Goal: Task Accomplishment & Management: Complete application form

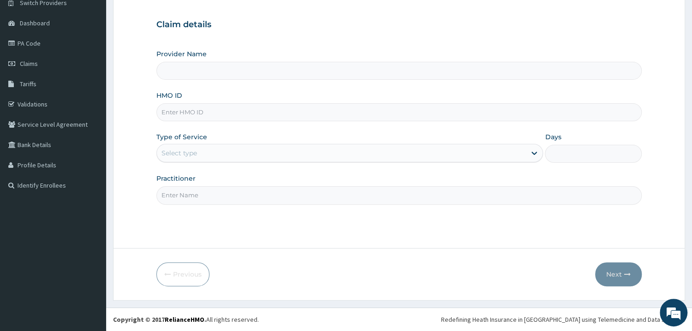
scroll to position [78, 0]
type input "Mother and Child Hospital - Omole"
click at [188, 114] on input "HMO ID" at bounding box center [398, 112] width 485 height 18
type input "AEN/10143/C"
click at [287, 180] on div "Practitioner" at bounding box center [398, 189] width 485 height 30
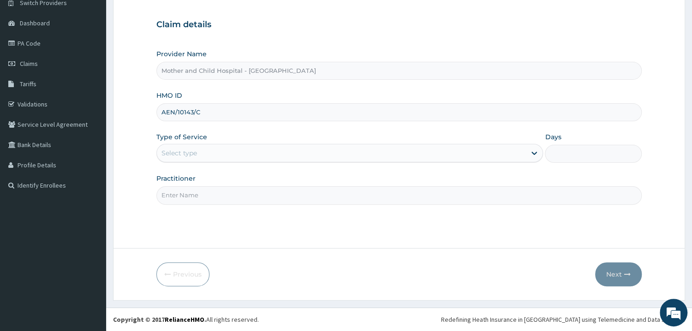
scroll to position [0, 0]
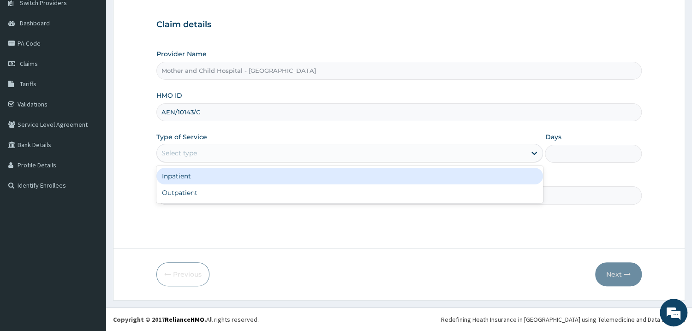
click at [358, 151] on div "Select type" at bounding box center [342, 153] width 370 height 15
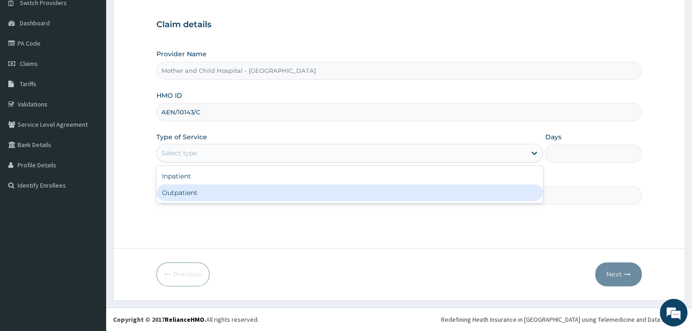
click at [337, 194] on div "Outpatient" at bounding box center [349, 193] width 387 height 17
type input "1"
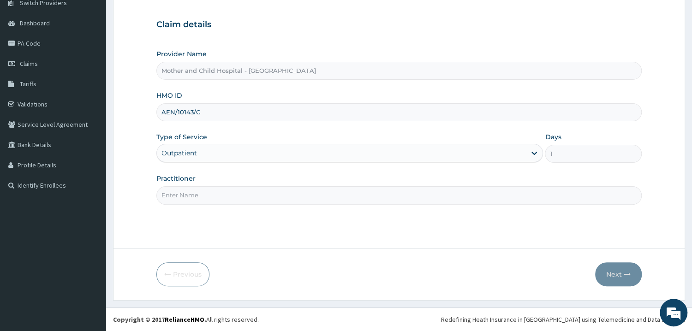
click at [467, 201] on input "Practitioner" at bounding box center [398, 195] width 485 height 18
type input "DR ETIM"
click at [619, 274] on button "Next" at bounding box center [618, 275] width 47 height 24
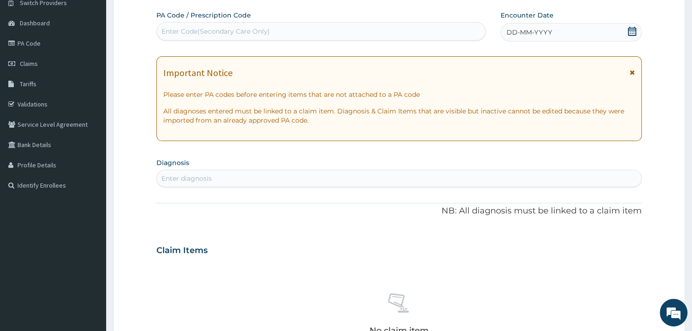
click at [633, 32] on icon at bounding box center [631, 31] width 9 height 9
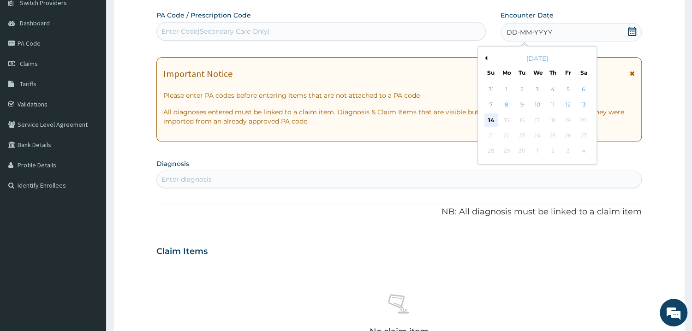
click at [493, 119] on div "14" at bounding box center [491, 120] width 14 height 14
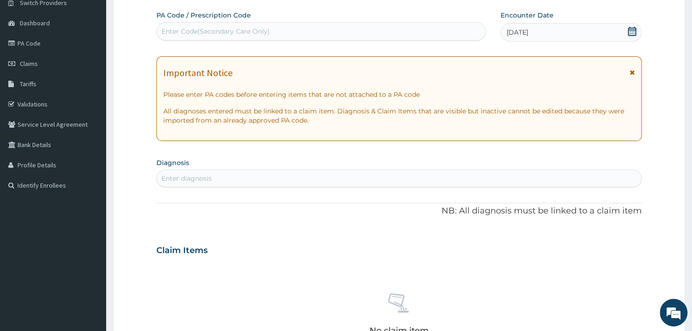
click at [269, 173] on div "Enter diagnosis" at bounding box center [399, 178] width 484 height 15
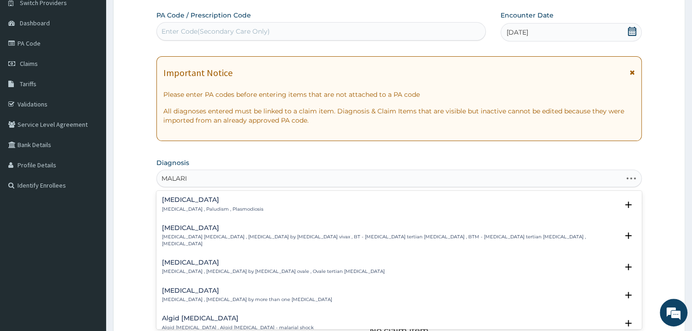
type input "MALARIA"
click at [173, 205] on div "Malaria Malaria , Paludism , Plasmodiosis" at bounding box center [213, 205] width 102 height 16
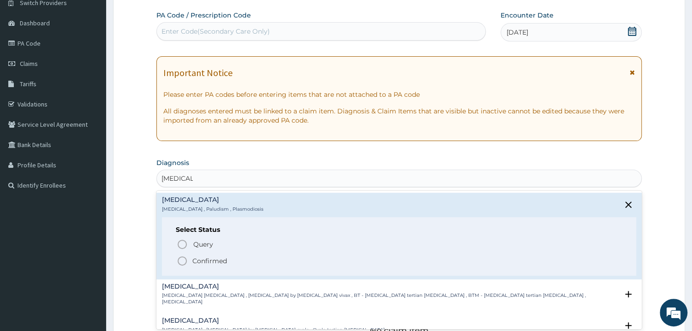
click at [179, 262] on icon "status option filled" at bounding box center [182, 261] width 11 height 11
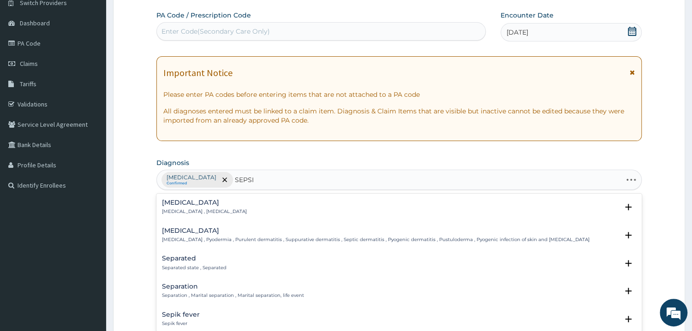
type input "SEPSIS"
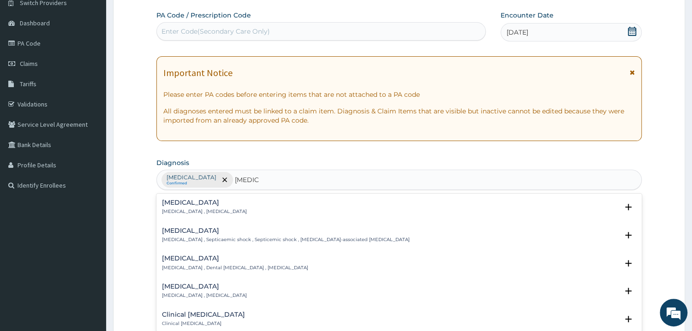
click at [172, 202] on h4 "Sepsis" at bounding box center [204, 202] width 85 height 7
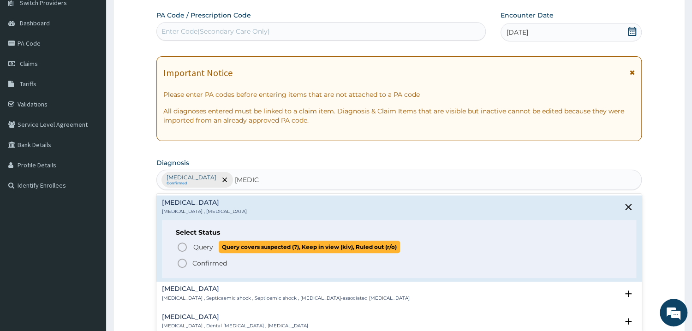
click at [181, 246] on icon "status option query" at bounding box center [182, 247] width 11 height 11
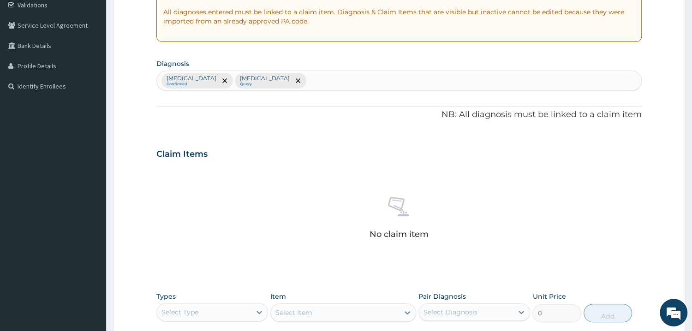
scroll to position [275, 0]
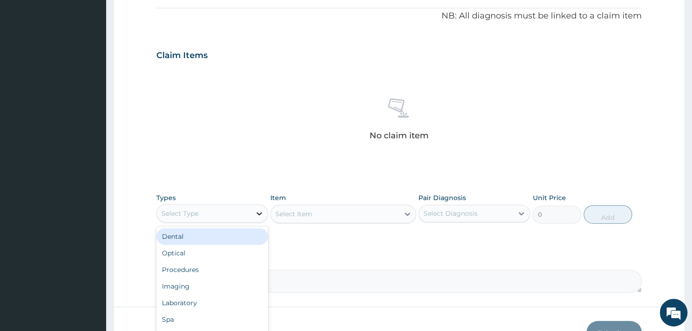
click at [260, 209] on icon at bounding box center [259, 213] width 9 height 9
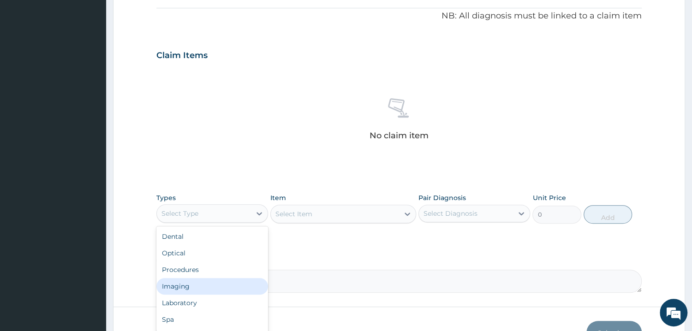
scroll to position [31, 0]
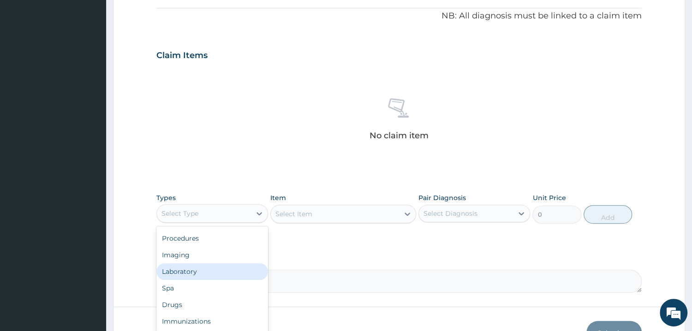
click at [222, 272] on div "Laboratory" at bounding box center [212, 271] width 112 height 17
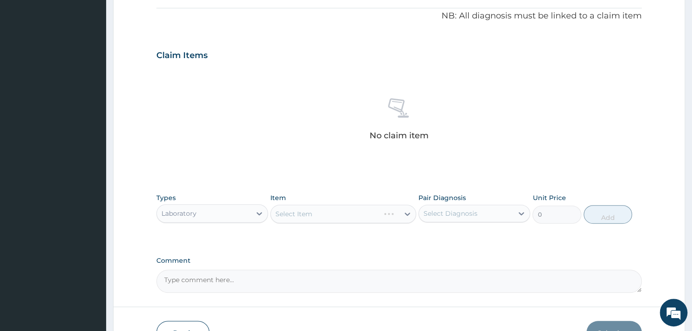
click at [370, 215] on div "Select Item" at bounding box center [343, 214] width 146 height 18
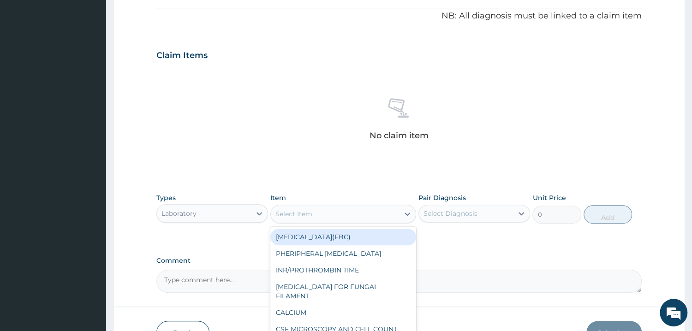
click at [370, 215] on div "Select Item" at bounding box center [335, 214] width 128 height 15
click at [372, 235] on div "FULL BLOOD COUNT(FBC)" at bounding box center [343, 237] width 146 height 17
type input "4675"
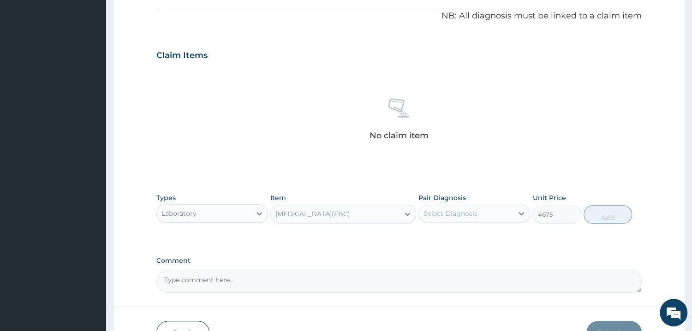
click at [458, 216] on div "Select Diagnosis" at bounding box center [451, 213] width 54 height 9
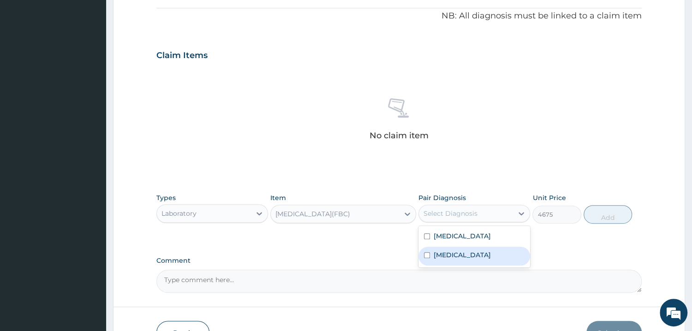
click at [463, 262] on div "Sepsis" at bounding box center [474, 256] width 112 height 19
checkbox input "true"
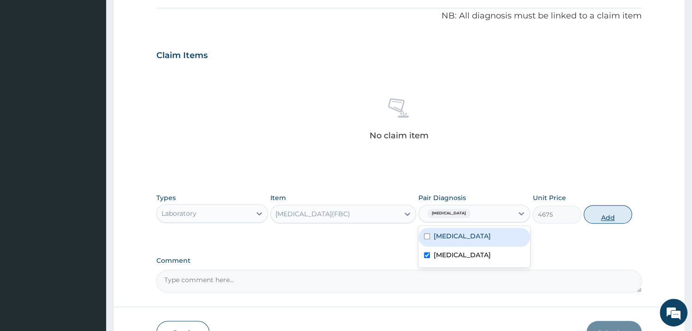
click at [608, 217] on button "Add" at bounding box center [608, 214] width 48 height 18
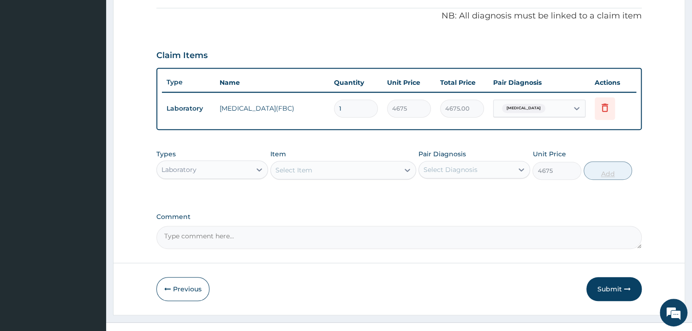
type input "0"
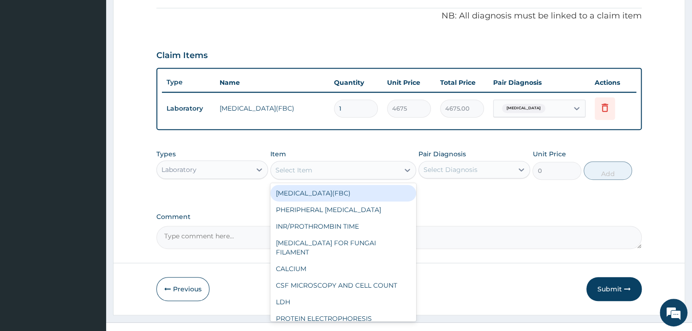
click at [348, 172] on div "Select Item" at bounding box center [335, 170] width 128 height 15
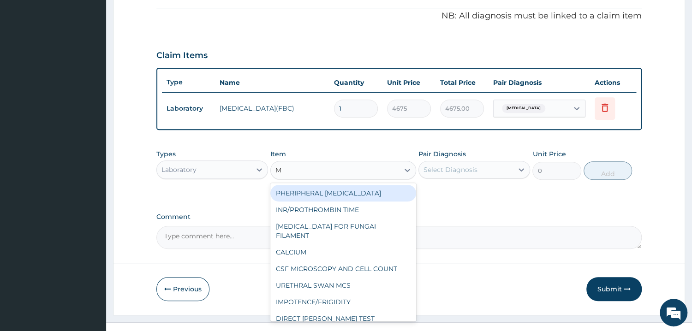
type input "MP"
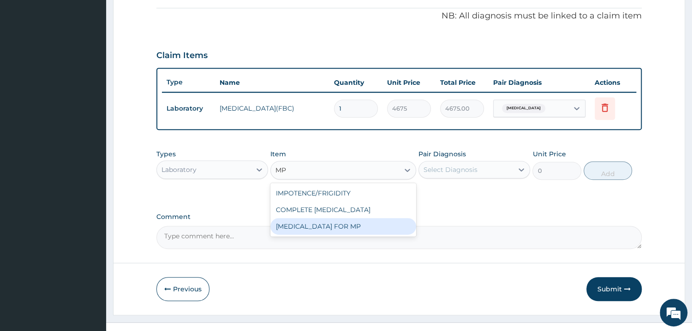
click at [336, 223] on div "BLOOD FILM FOR MP" at bounding box center [343, 226] width 146 height 17
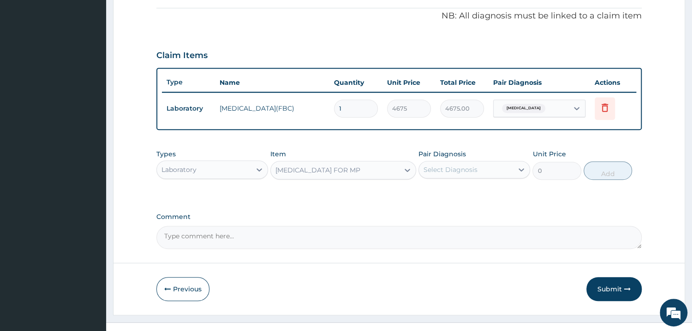
type input "1870"
click at [470, 168] on div "Select Diagnosis" at bounding box center [451, 169] width 54 height 9
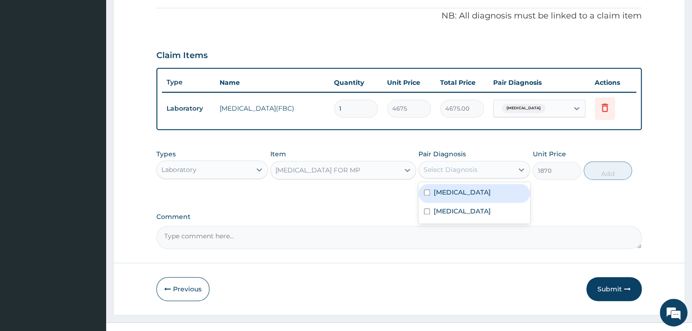
click at [467, 195] on div "Malaria" at bounding box center [474, 193] width 112 height 19
checkbox input "true"
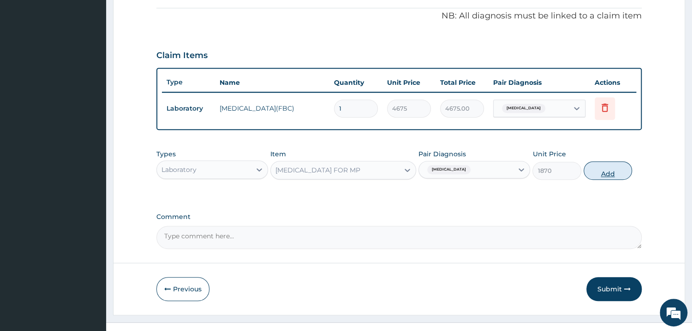
click at [613, 173] on button "Add" at bounding box center [608, 170] width 48 height 18
type input "0"
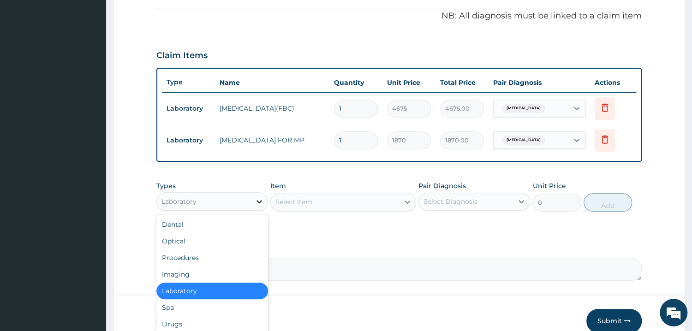
click at [258, 199] on icon at bounding box center [259, 201] width 9 height 9
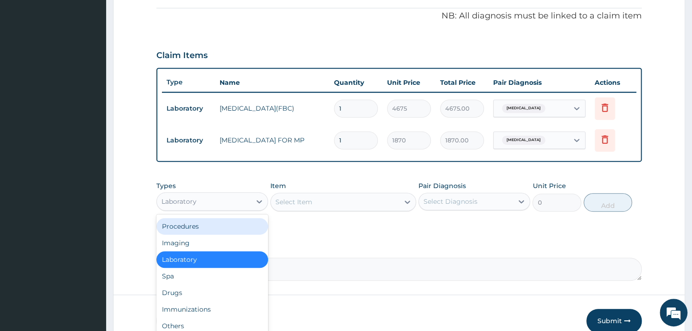
click at [200, 222] on div "Procedures" at bounding box center [212, 226] width 112 height 17
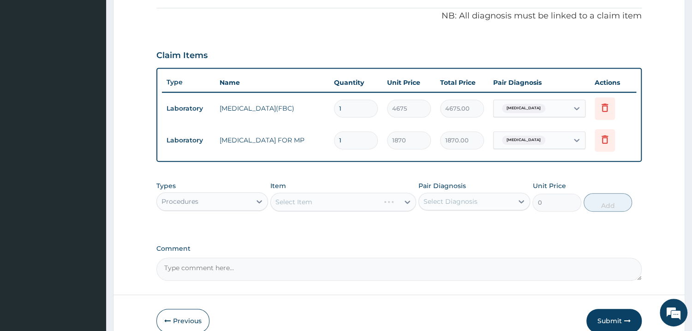
click at [357, 200] on div "Select Item" at bounding box center [343, 202] width 146 height 18
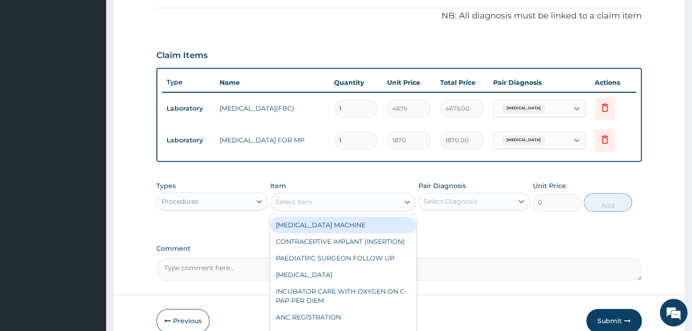
click at [357, 200] on div "Select Item" at bounding box center [335, 202] width 128 height 15
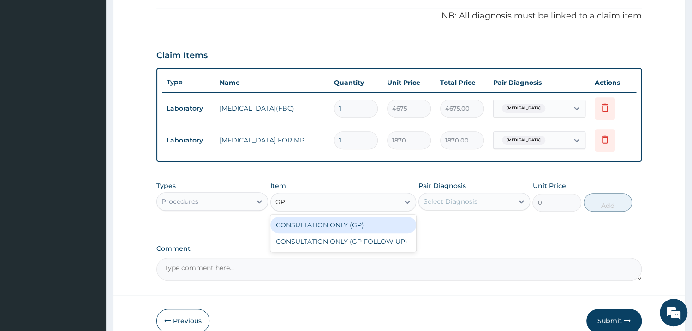
type input "GP"
click at [366, 220] on div "CONSULTATION ONLY (GP)" at bounding box center [343, 225] width 146 height 17
type input "6250"
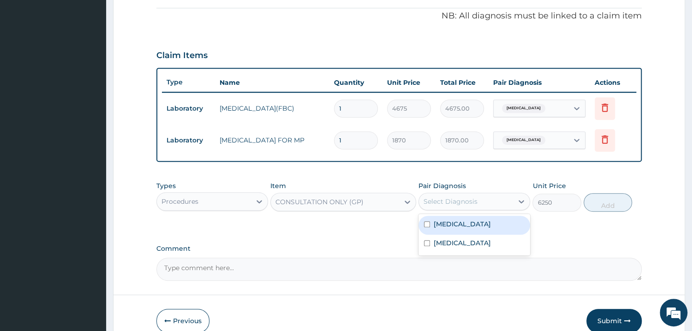
click at [469, 203] on div "Select Diagnosis" at bounding box center [451, 201] width 54 height 9
click at [464, 228] on div "Malaria" at bounding box center [474, 225] width 112 height 19
checkbox input "true"
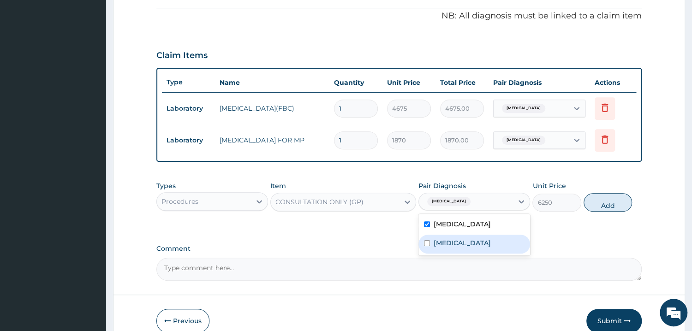
click at [451, 246] on label "Sepsis" at bounding box center [462, 243] width 57 height 9
checkbox input "true"
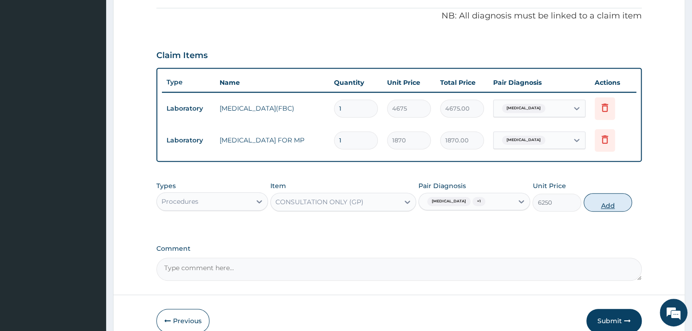
click at [600, 208] on button "Add" at bounding box center [608, 202] width 48 height 18
type input "0"
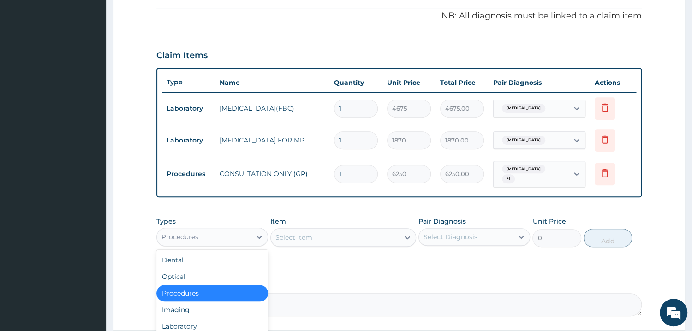
click at [231, 230] on div "Procedures" at bounding box center [204, 237] width 94 height 15
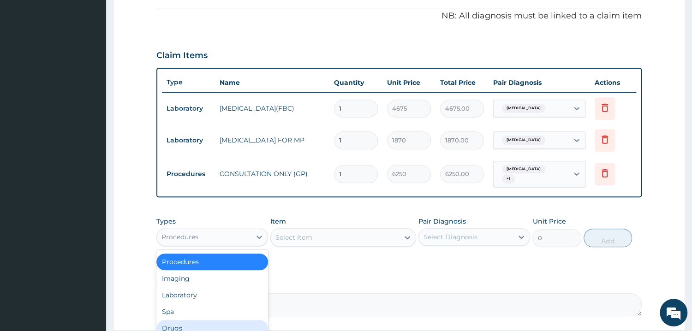
click at [195, 320] on div "Drugs" at bounding box center [212, 328] width 112 height 17
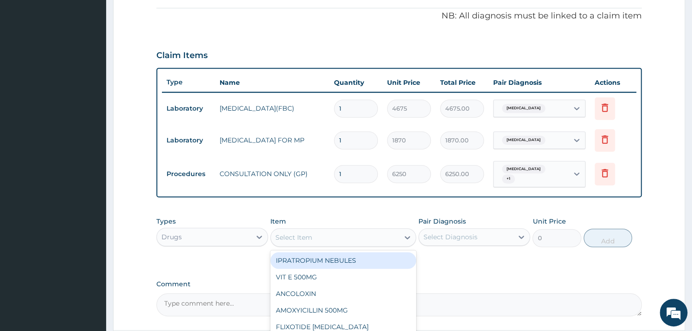
click at [375, 235] on div "Select Item" at bounding box center [335, 237] width 128 height 15
type input "PARACE"
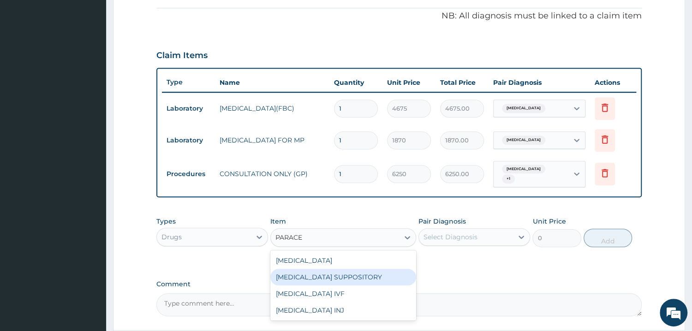
click at [349, 269] on div "PARACETAMOL SUPPOSITORY" at bounding box center [343, 277] width 146 height 17
type input "350.625"
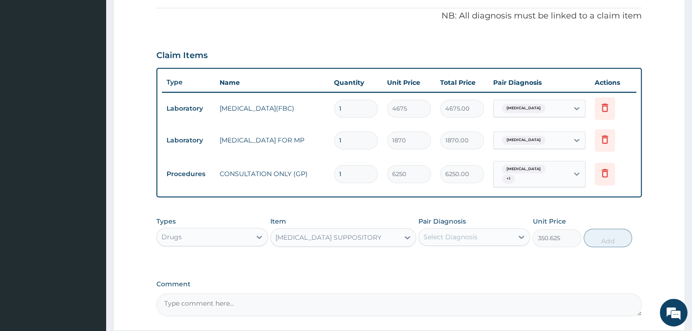
click at [457, 235] on div "Select Diagnosis" at bounding box center [451, 237] width 54 height 9
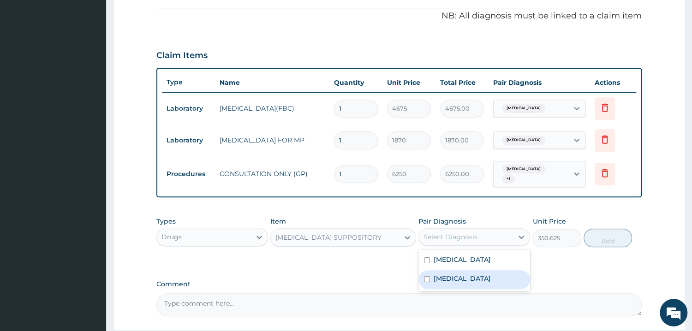
click at [455, 272] on div "Sepsis" at bounding box center [474, 279] width 112 height 19
checkbox input "true"
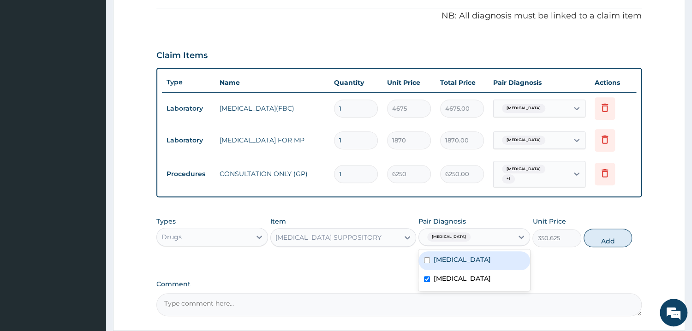
click at [445, 255] on label "Malaria" at bounding box center [462, 259] width 57 height 9
checkbox input "true"
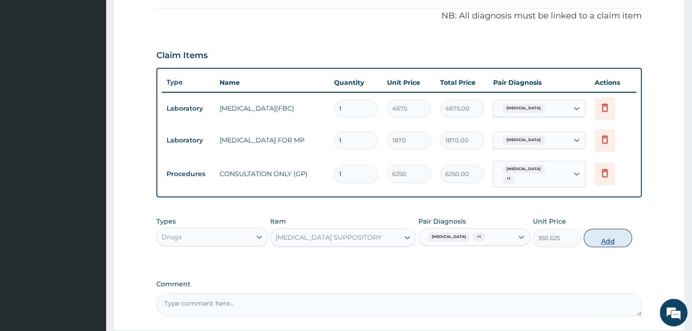
click at [598, 238] on button "Add" at bounding box center [608, 238] width 48 height 18
type input "0"
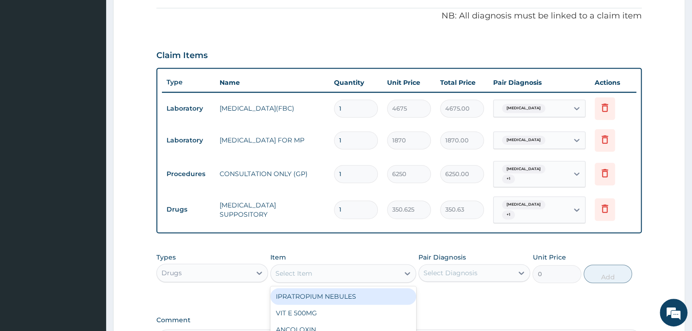
click at [345, 266] on div "Select Item" at bounding box center [335, 273] width 128 height 15
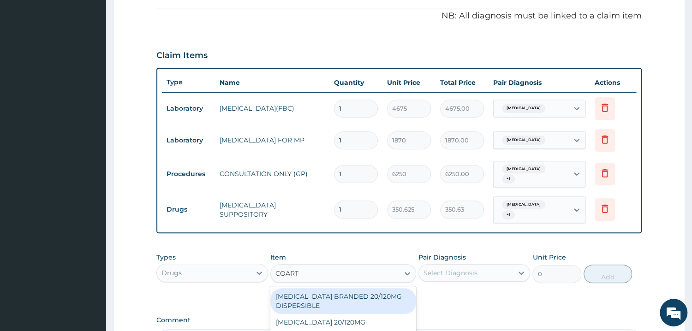
type input "COARTE"
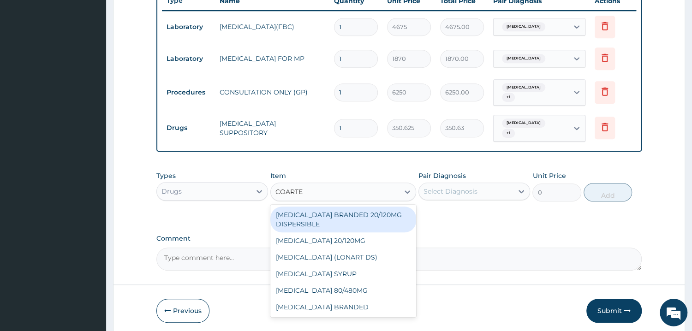
scroll to position [374, 0]
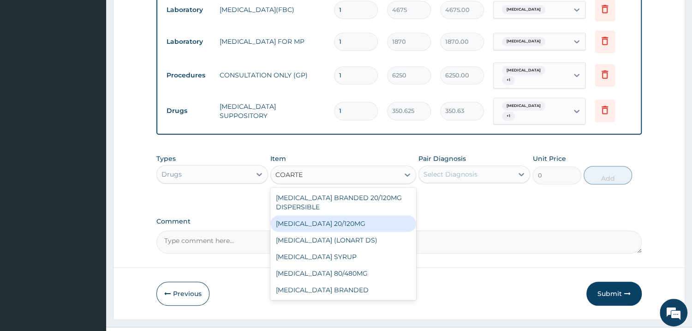
click at [370, 216] on div "COARTEM 20/120MG" at bounding box center [343, 223] width 146 height 17
type input "121.5500030517578"
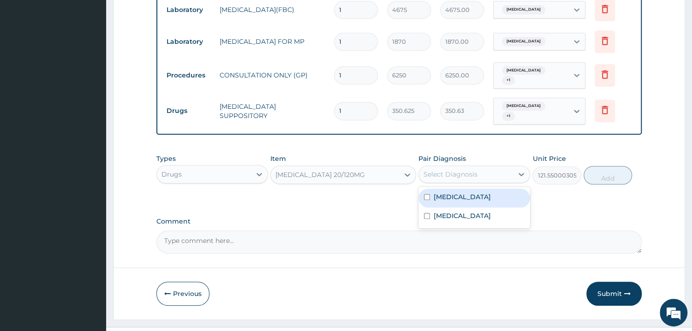
click at [467, 170] on div "Select Diagnosis" at bounding box center [451, 174] width 54 height 9
click at [468, 194] on div "Malaria" at bounding box center [474, 198] width 112 height 19
checkbox input "true"
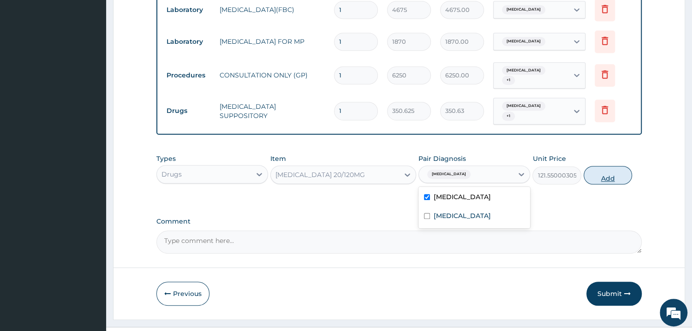
click at [609, 166] on button "Add" at bounding box center [608, 175] width 48 height 18
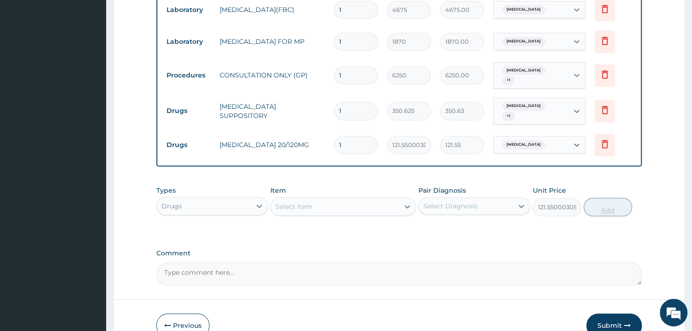
type input "0"
type input "0.00"
type input "6"
type input "729.30"
type input "6"
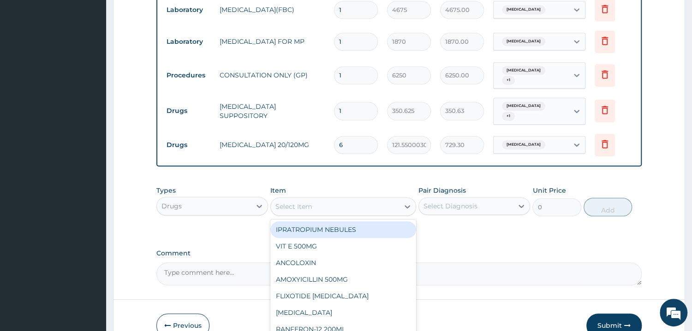
click at [309, 202] on div "Select Item" at bounding box center [293, 206] width 37 height 9
type input "PARACE"
click at [309, 221] on div "PARACETAMOL" at bounding box center [343, 229] width 146 height 17
type input "37.40000152587891"
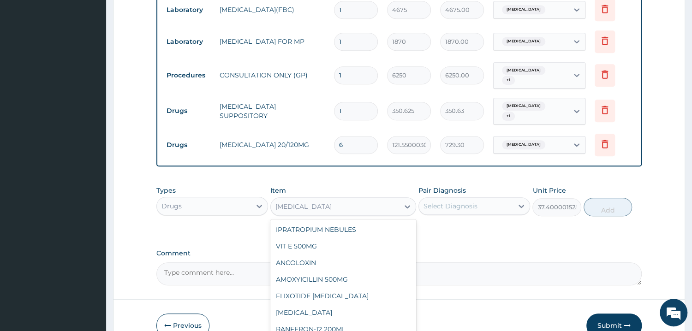
click at [329, 200] on div "PARACETAMOL" at bounding box center [335, 206] width 128 height 15
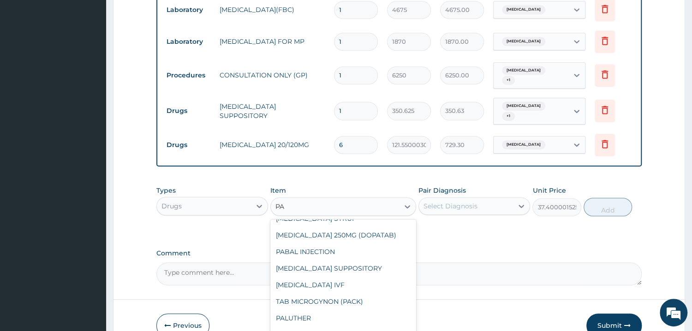
scroll to position [0, 0]
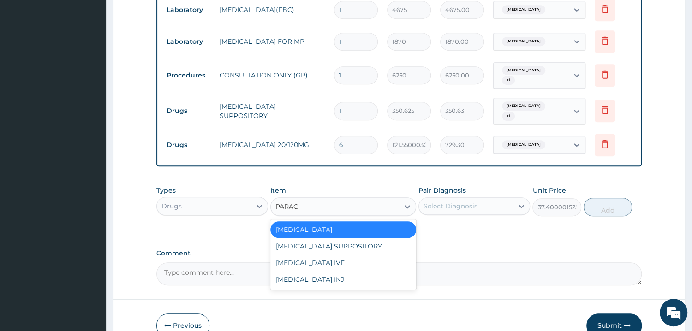
type input "PARACE"
click at [306, 255] on div "PARACETAMOL IVF" at bounding box center [343, 263] width 146 height 17
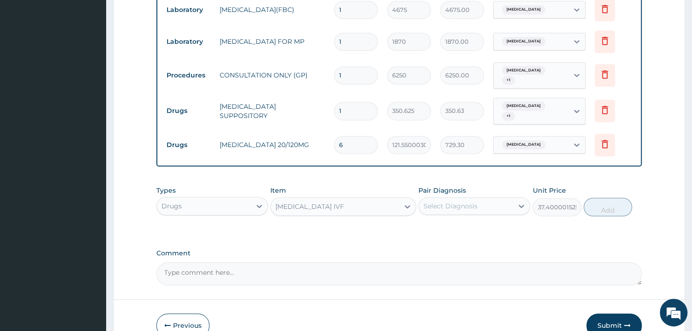
type input "2337.5"
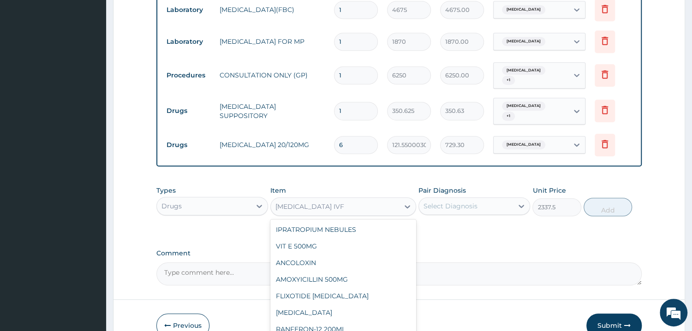
click at [352, 202] on div "PARACETAMOL IVF" at bounding box center [335, 206] width 128 height 15
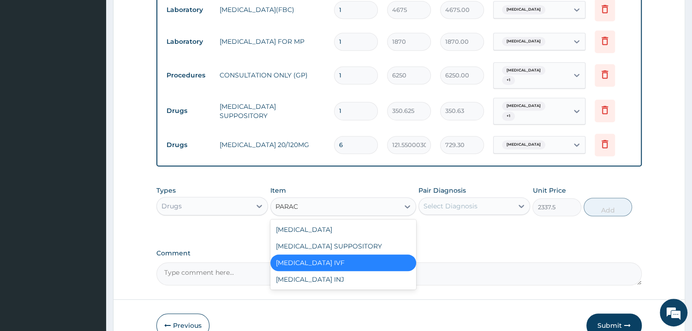
type input "PARACE"
click at [334, 271] on div "PARACETAMOL INJ" at bounding box center [343, 279] width 146 height 17
type input "294.5249938964844"
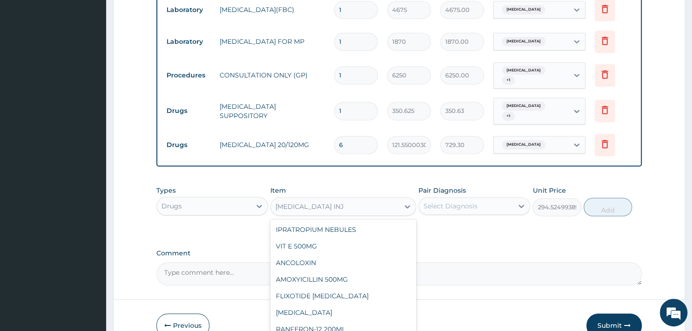
click at [349, 199] on div "PARACETAMOL INJ" at bounding box center [335, 206] width 128 height 15
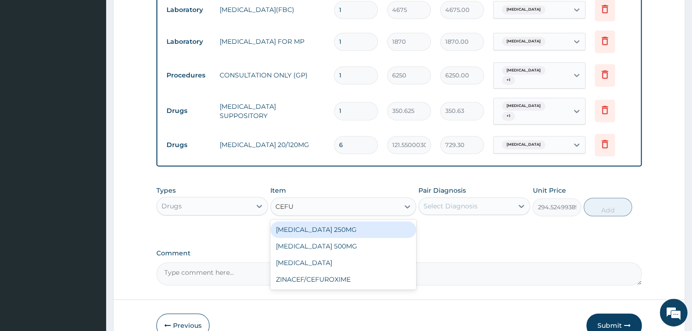
type input "CEFUR"
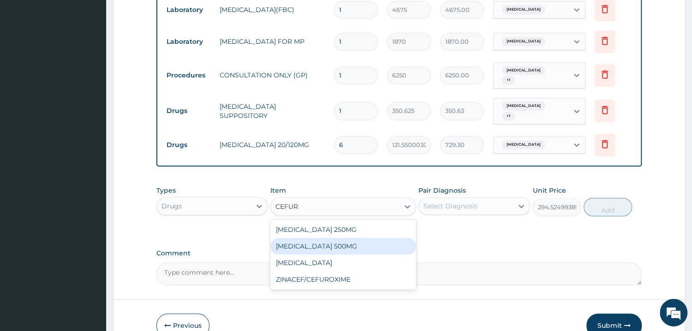
click at [311, 239] on div "CEFUROXIME 500MG" at bounding box center [343, 246] width 146 height 17
type input "467.5"
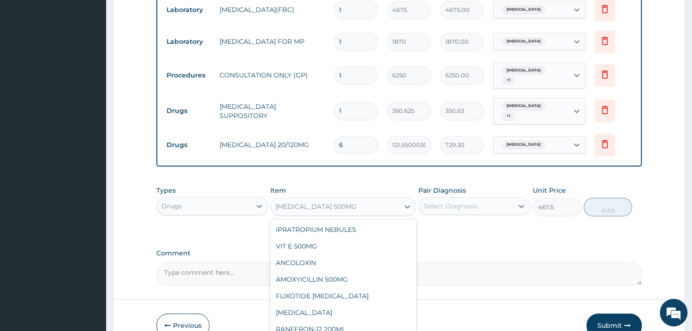
click at [361, 200] on div "CEFUROXIME 500MG" at bounding box center [335, 206] width 128 height 15
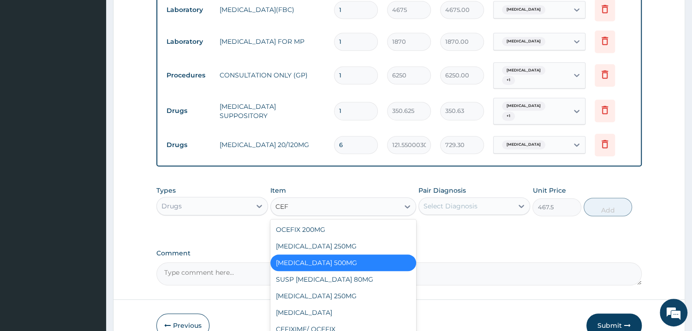
type input "CEFU"
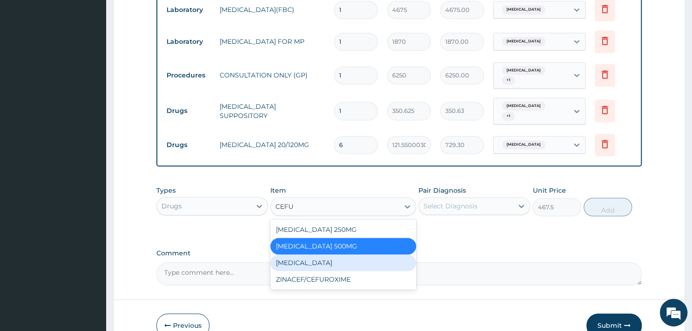
click at [325, 255] on div "CEFUROXIME" at bounding box center [343, 263] width 146 height 17
type input "1870"
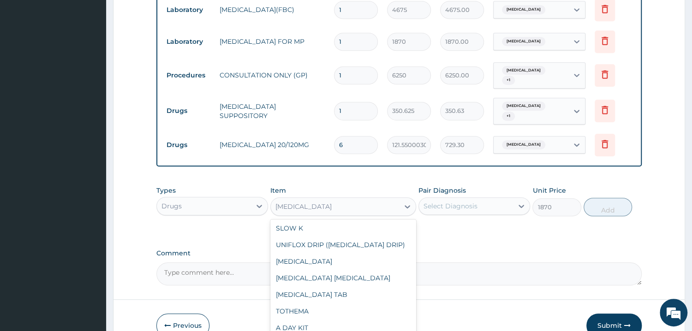
click at [346, 199] on div "CEFUROXIME" at bounding box center [335, 206] width 128 height 15
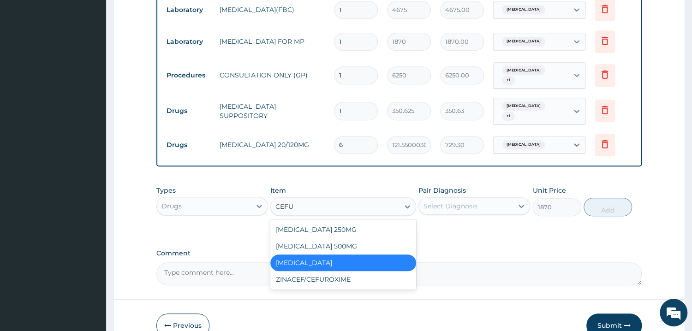
type input "CEFUR"
click at [330, 271] on div "ZINACEF/CEFUROXIME" at bounding box center [343, 279] width 146 height 17
type input "2921.875"
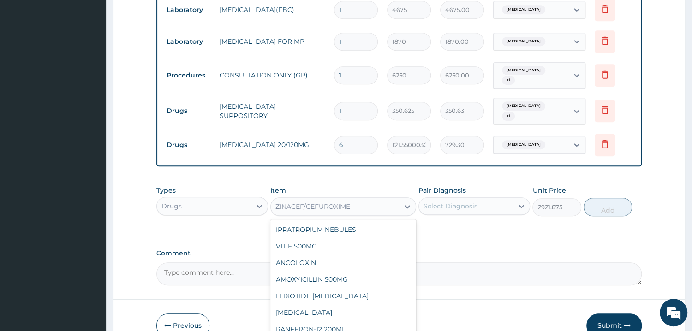
scroll to position [3903, 0]
click at [297, 202] on div "ZINACEF/CEFUROXIME" at bounding box center [312, 206] width 75 height 9
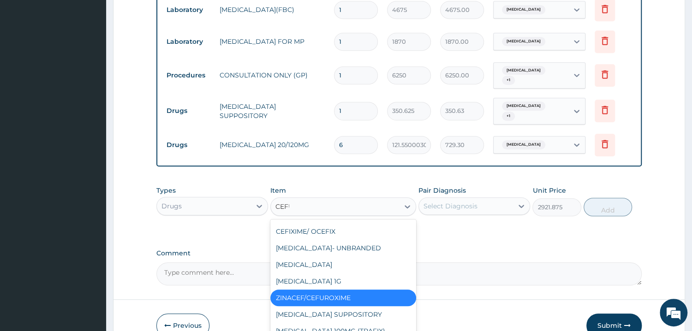
scroll to position [0, 0]
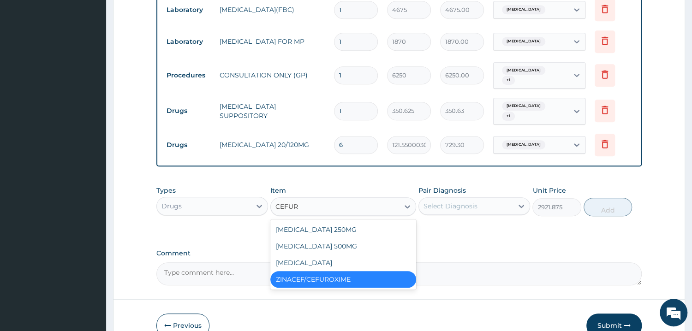
type input "CEFURO"
click at [317, 224] on div "CEFUROXIME 250MG" at bounding box center [343, 229] width 146 height 17
type input "187"
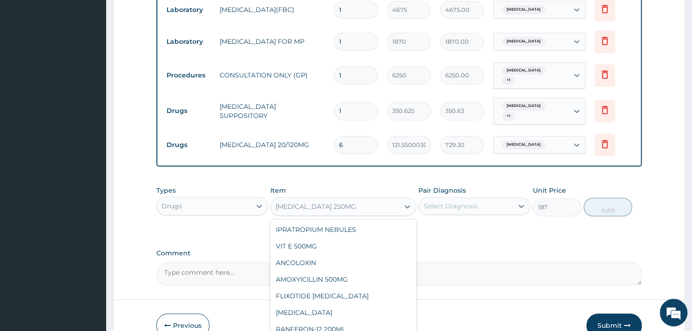
scroll to position [85, 0]
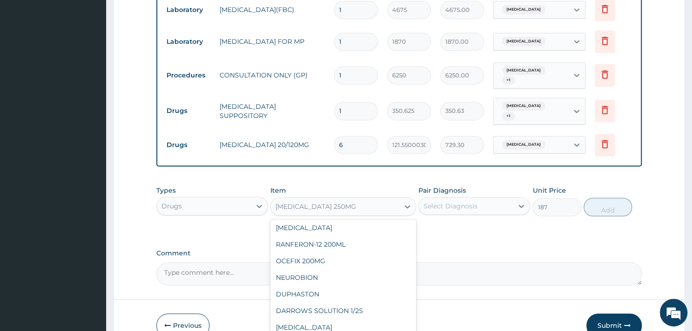
click at [345, 203] on div "CEFUROXIME 250MG" at bounding box center [335, 206] width 128 height 15
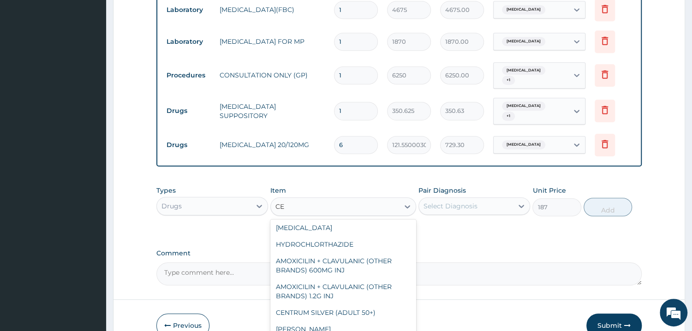
scroll to position [0, 0]
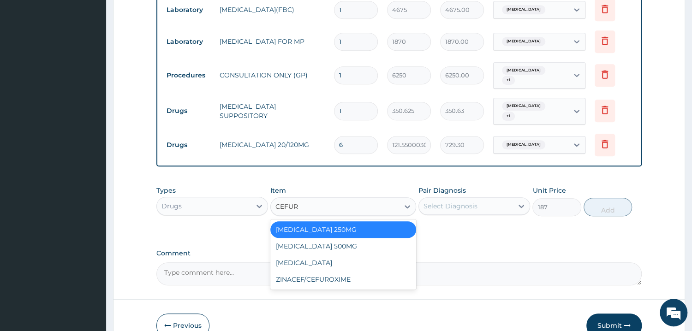
type input "CEFURO"
click at [300, 223] on div "CEFUROXIME 250MG" at bounding box center [343, 229] width 146 height 17
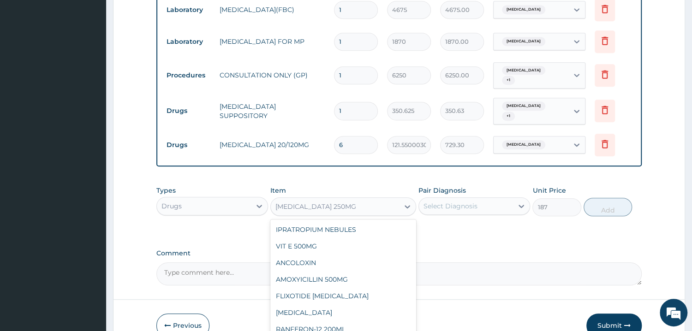
click at [326, 202] on div "CEFUROXIME 250MG" at bounding box center [315, 206] width 81 height 9
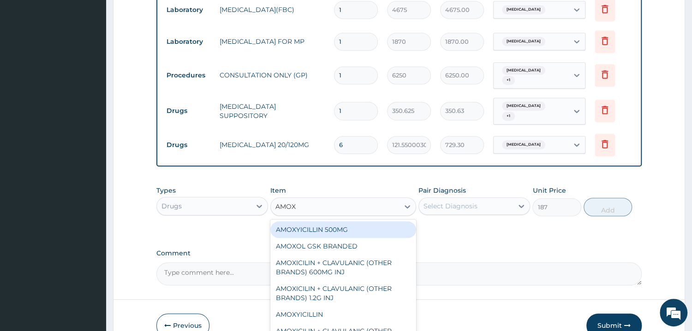
type input "AMOXI"
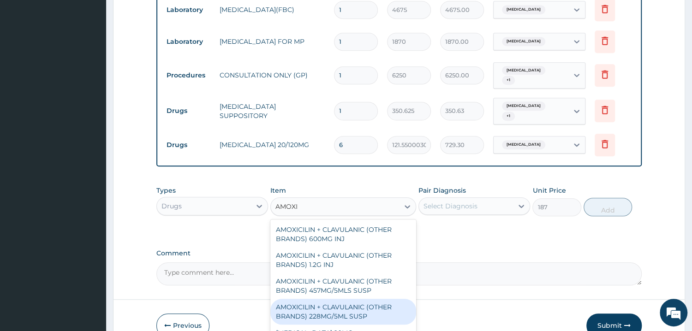
click at [330, 300] on div "AMOXICILIN + CLAVULANIC (OTHER BRANDS) 228MG/5ML SUSP" at bounding box center [343, 312] width 146 height 26
type input "2337.5"
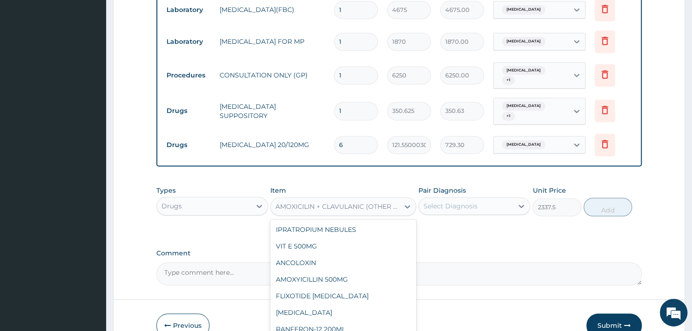
click at [316, 202] on div "AMOXICILIN + CLAVULANIC (OTHER BRANDS) 228MG/5ML SUSP" at bounding box center [337, 206] width 125 height 9
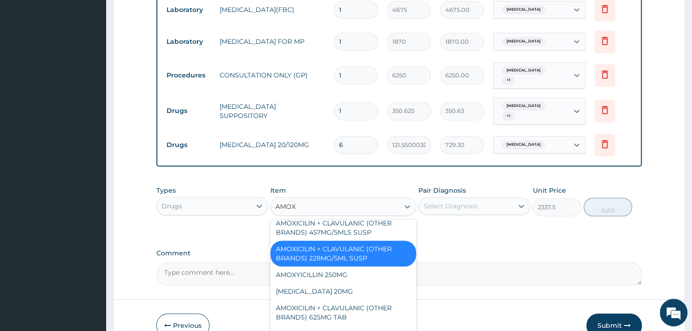
type input "AMOXI"
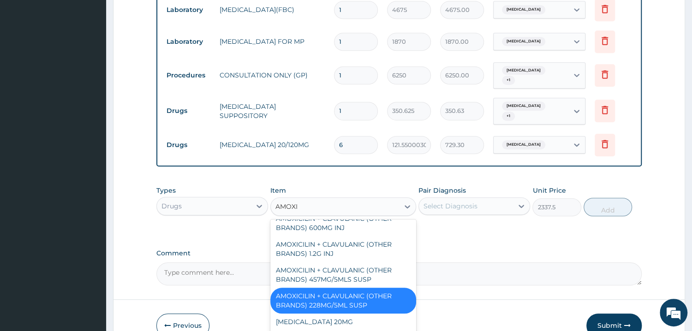
scroll to position [11, 0]
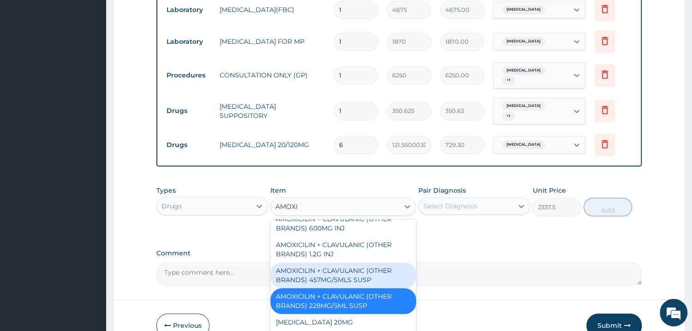
click at [330, 266] on div "AMOXICILIN + CLAVULANIC (OTHER BRANDS) 457MG/5MLS SUSP" at bounding box center [343, 276] width 146 height 26
type input "2992"
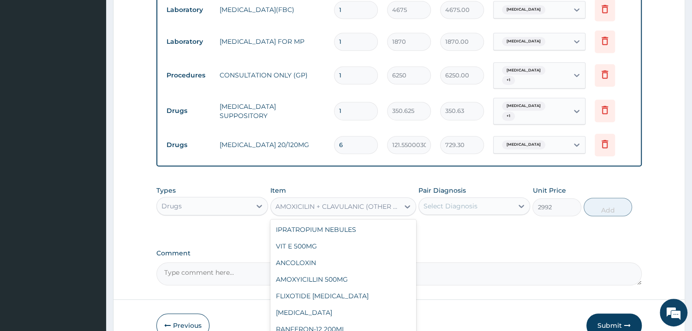
click at [356, 202] on div "AMOXICILIN + CLAVULANIC (OTHER BRANDS) 457MG/5MLS SUSP" at bounding box center [337, 206] width 125 height 9
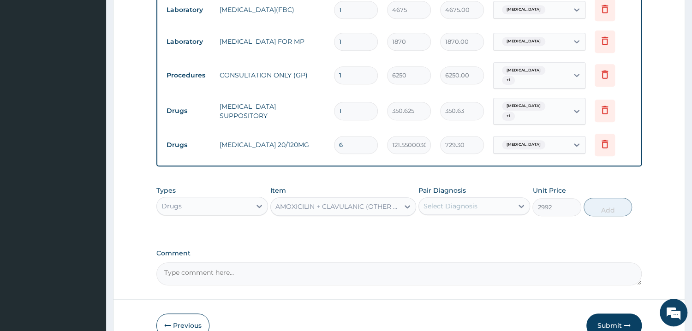
click at [462, 250] on label "Comment" at bounding box center [398, 254] width 485 height 8
click at [462, 263] on textarea "Comment" at bounding box center [398, 274] width 485 height 23
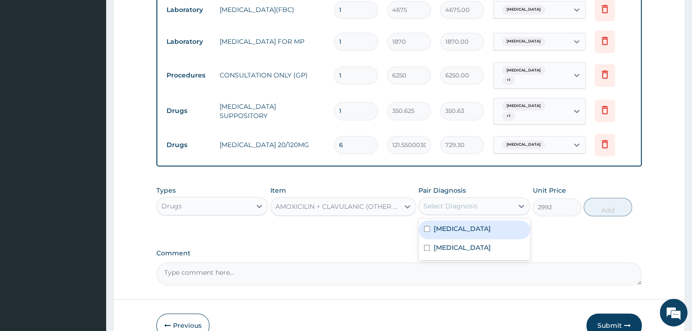
click at [472, 202] on div "Select Diagnosis" at bounding box center [451, 206] width 54 height 9
click at [476, 226] on div "Malaria" at bounding box center [474, 230] width 112 height 19
checkbox input "true"
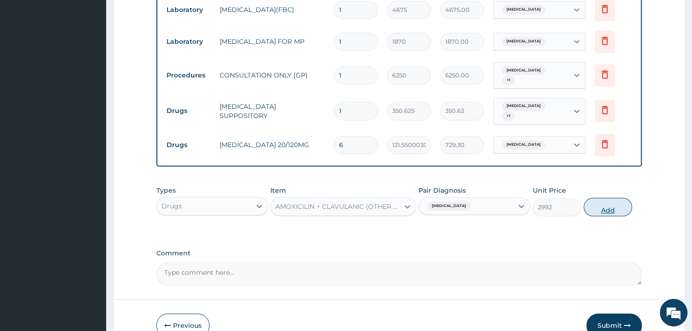
click at [613, 203] on button "Add" at bounding box center [608, 207] width 48 height 18
type input "0"
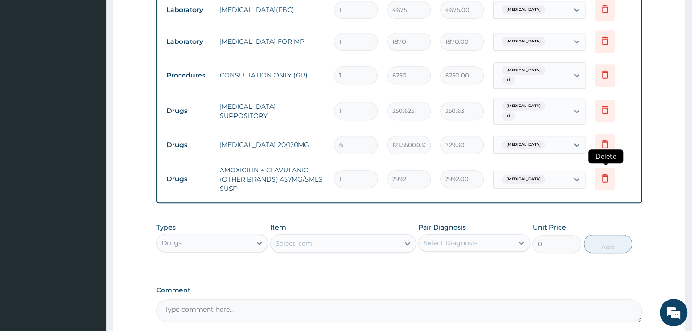
click at [609, 173] on icon at bounding box center [604, 178] width 11 height 11
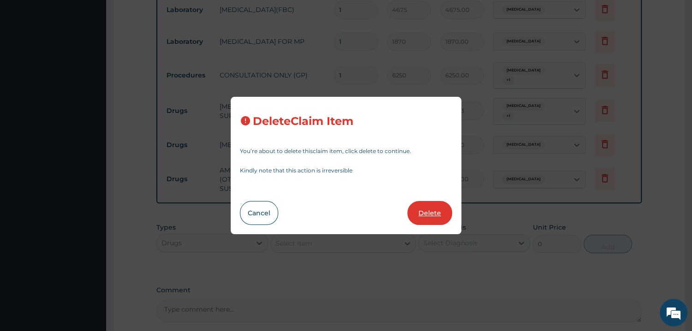
click at [436, 214] on button "Delete" at bounding box center [429, 213] width 45 height 24
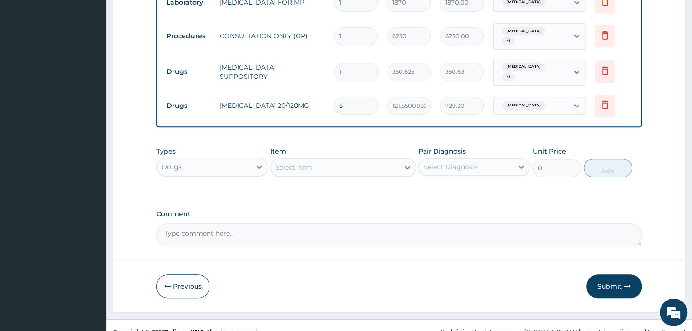
scroll to position [417, 0]
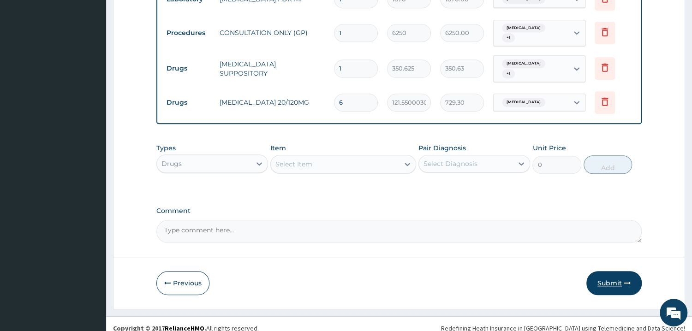
click at [609, 271] on button "Submit" at bounding box center [613, 283] width 55 height 24
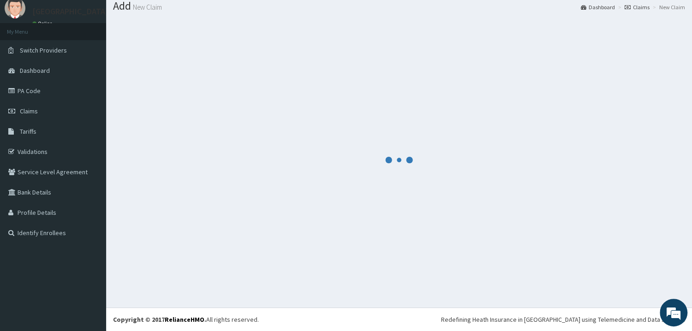
scroll to position [30, 0]
